Goal: Task Accomplishment & Management: Complete application form

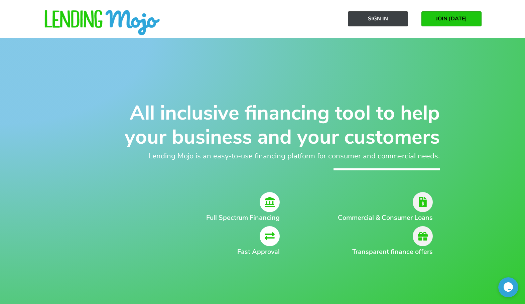
click at [388, 18] on span "Sign In" at bounding box center [378, 19] width 20 height 6
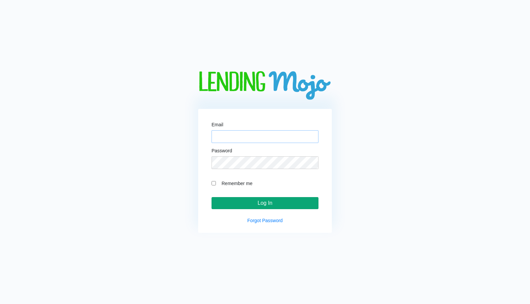
type input "[EMAIL_ADDRESS][DOMAIN_NAME]"
click at [297, 207] on input "Log In" at bounding box center [265, 203] width 107 height 12
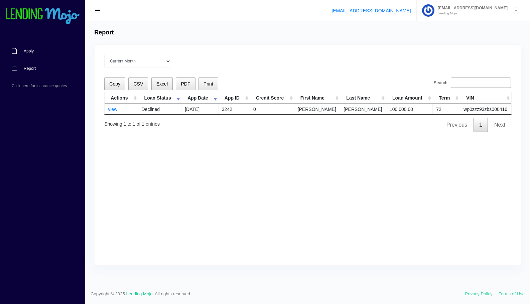
click at [30, 50] on span "Apply" at bounding box center [29, 51] width 10 height 4
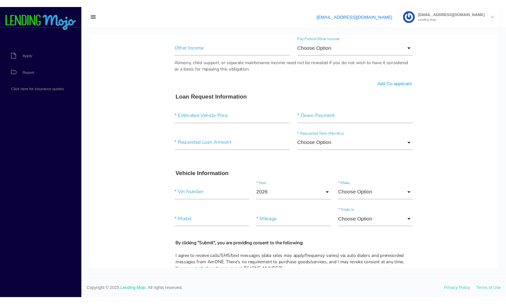
scroll to position [434, 0]
